Goal: Navigation & Orientation: Find specific page/section

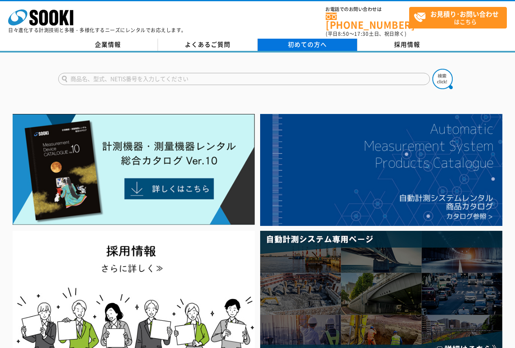
click at [317, 40] on span "初めての方へ" at bounding box center [307, 44] width 39 height 9
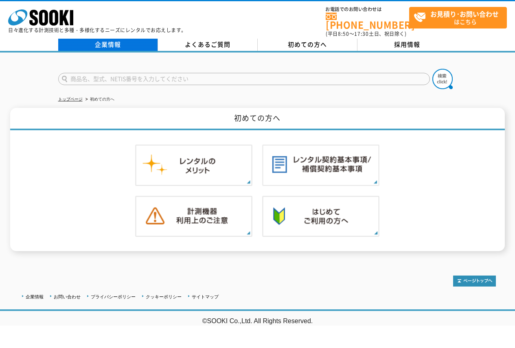
click at [127, 41] on link "企業情報" at bounding box center [108, 45] width 100 height 12
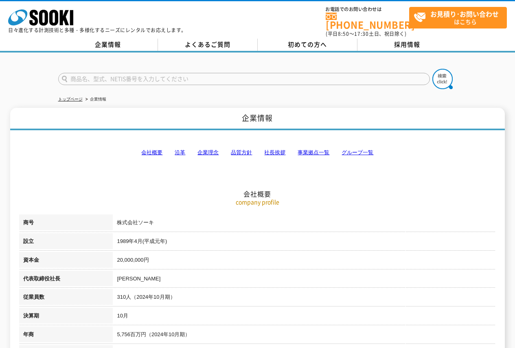
click at [318, 149] on link "事業拠点一覧" at bounding box center [313, 152] width 32 height 6
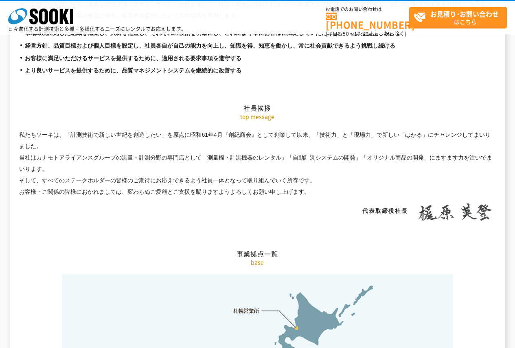
scroll to position [1634, 0]
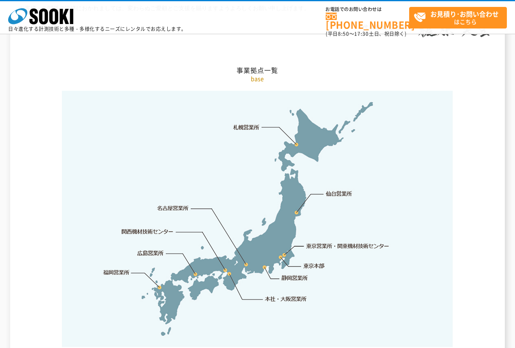
click at [343, 190] on link "仙台営業所" at bounding box center [338, 194] width 26 height 8
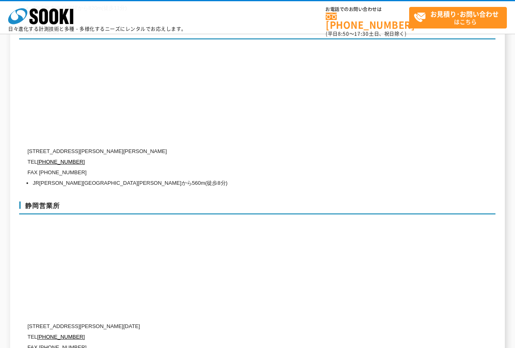
scroll to position [2552, 0]
